Goal: Task Accomplishment & Management: Complete application form

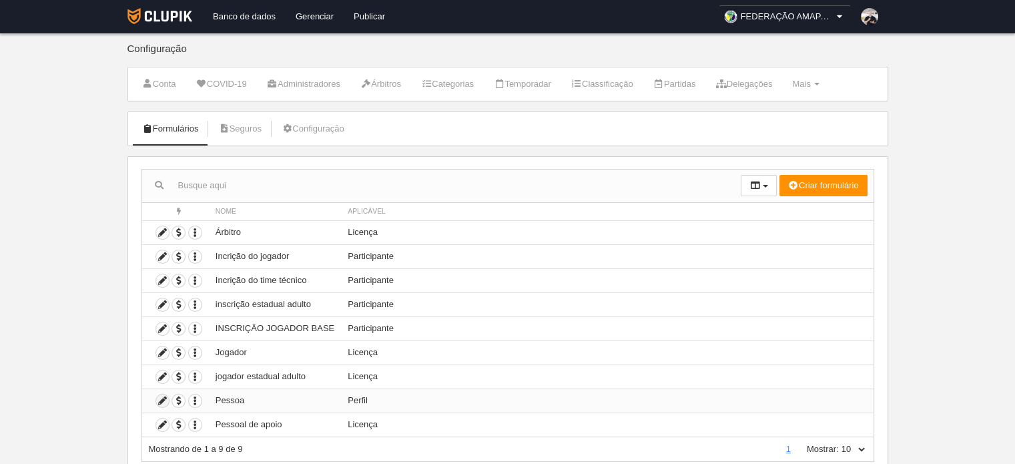
click at [160, 401] on icon at bounding box center [162, 401] width 13 height 13
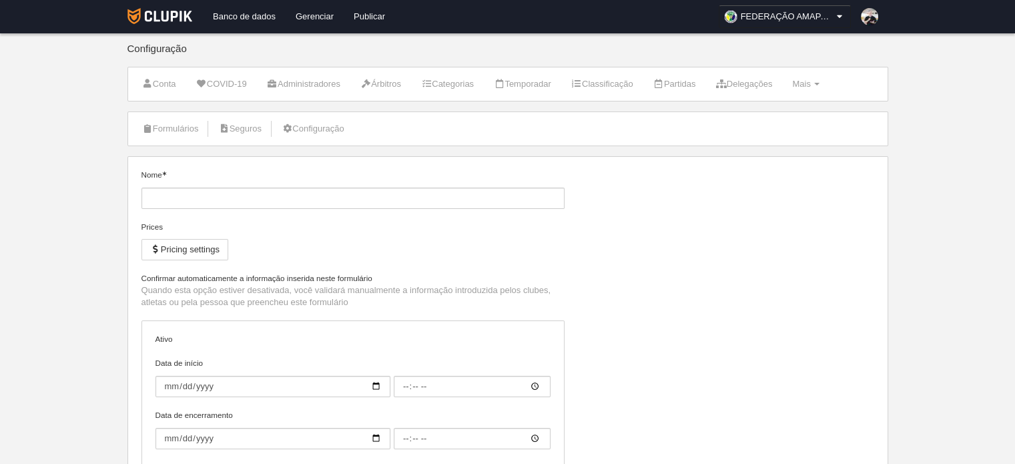
type input "Pessoa"
checkbox input "true"
type input "[DATE]"
type input "00:00"
type input "[DATE]"
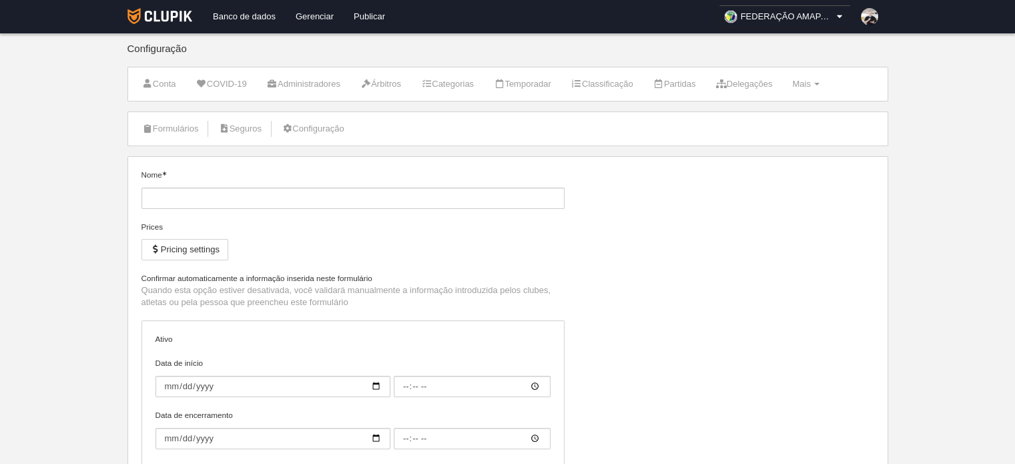
type input "23:55"
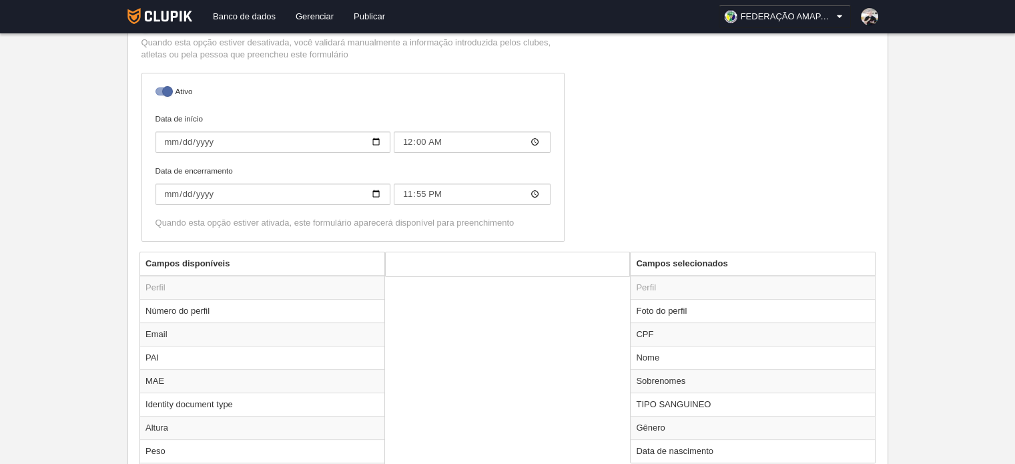
scroll to position [248, 0]
click at [372, 194] on input "[DATE]" at bounding box center [273, 196] width 235 height 21
type input "[DATE]"
click at [808, 170] on div "Nome Pessoa Prices Pricing settings Não permitir inscrição se a licença não est…" at bounding box center [507, 88] width 743 height 334
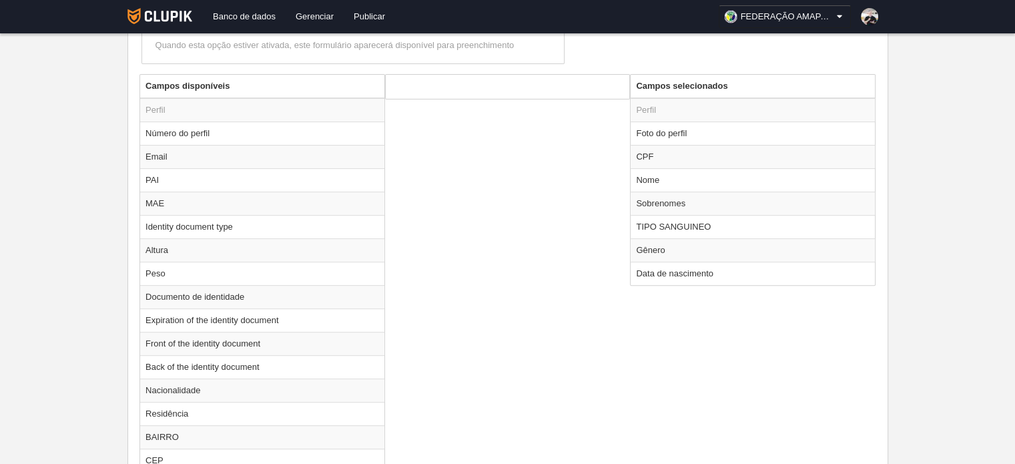
scroll to position [557, 0]
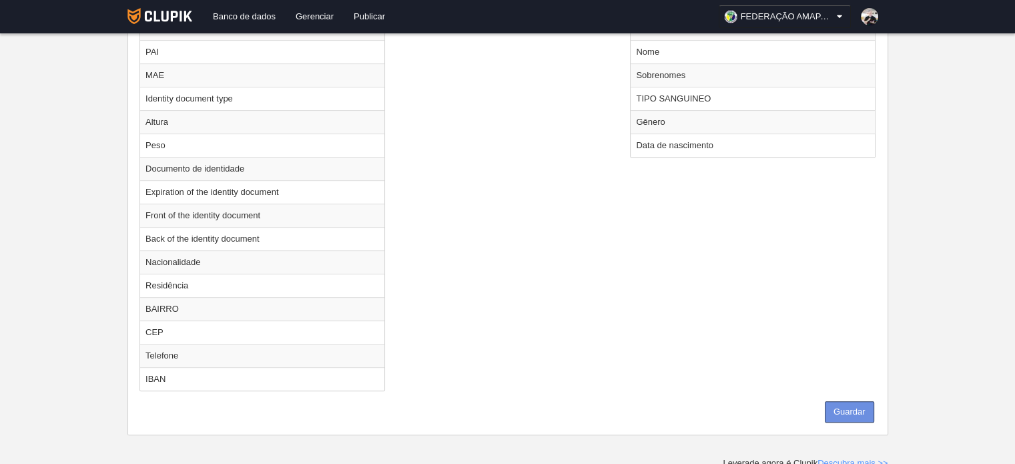
click at [844, 401] on button "Guardar" at bounding box center [849, 411] width 49 height 21
